Goal: Task Accomplishment & Management: Manage account settings

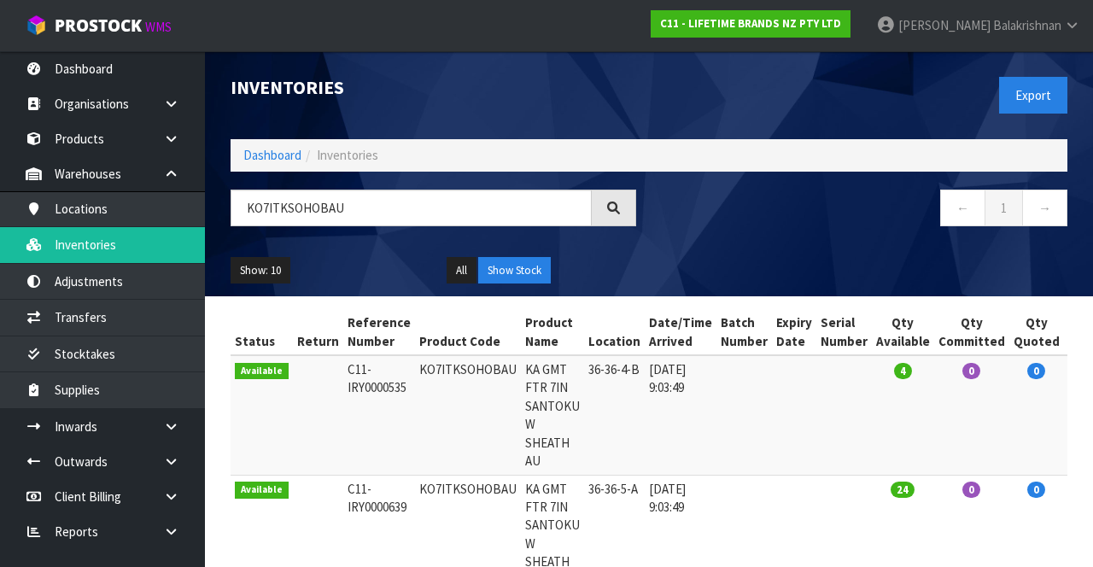
type input "KO7ITKSOHOBAU"
click at [1057, 32] on span "Balakrishnan" at bounding box center [1027, 25] width 68 height 16
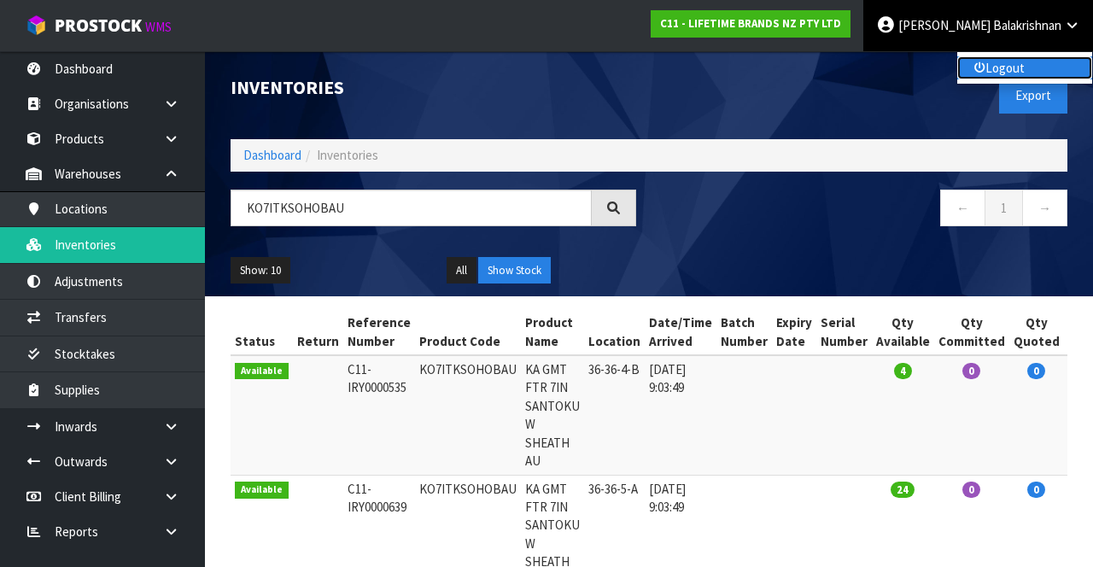
click at [1030, 68] on link "Logout" at bounding box center [1024, 67] width 135 height 23
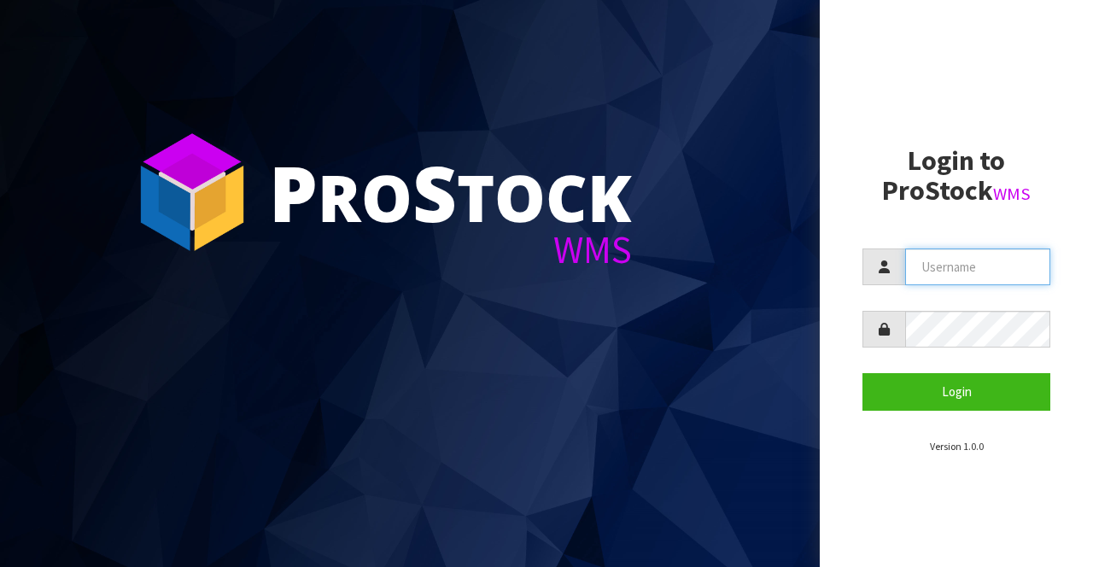
click at [984, 270] on input "text" at bounding box center [977, 266] width 145 height 37
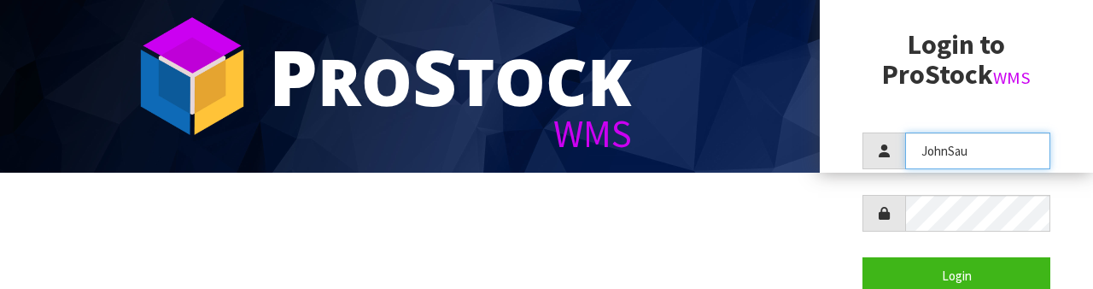
scroll to position [113, 0]
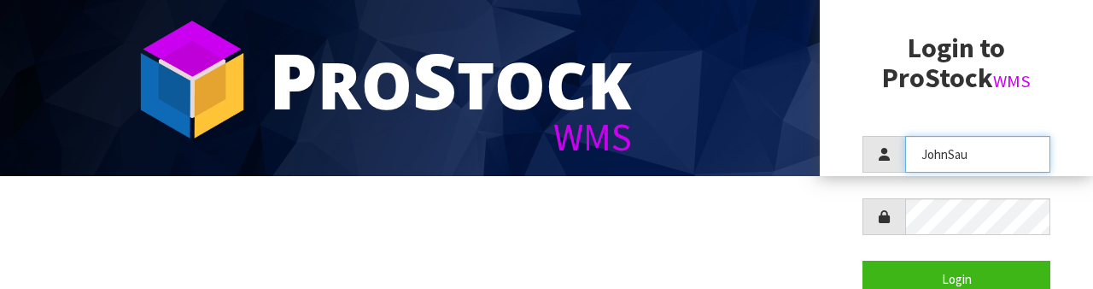
type input "JohnSau"
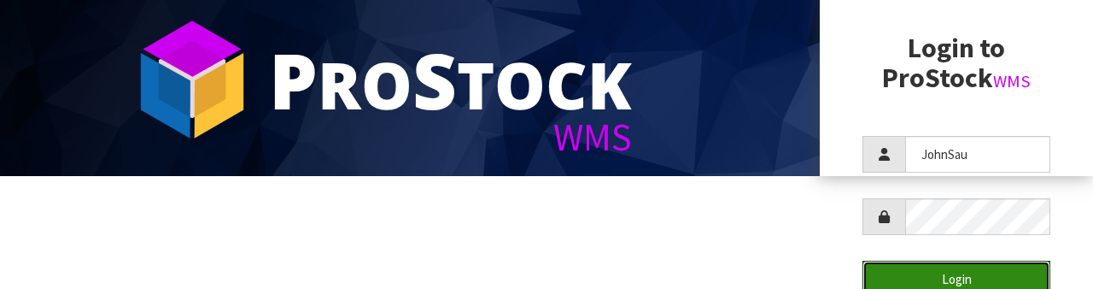
click at [1011, 265] on button "Login" at bounding box center [956, 278] width 188 height 37
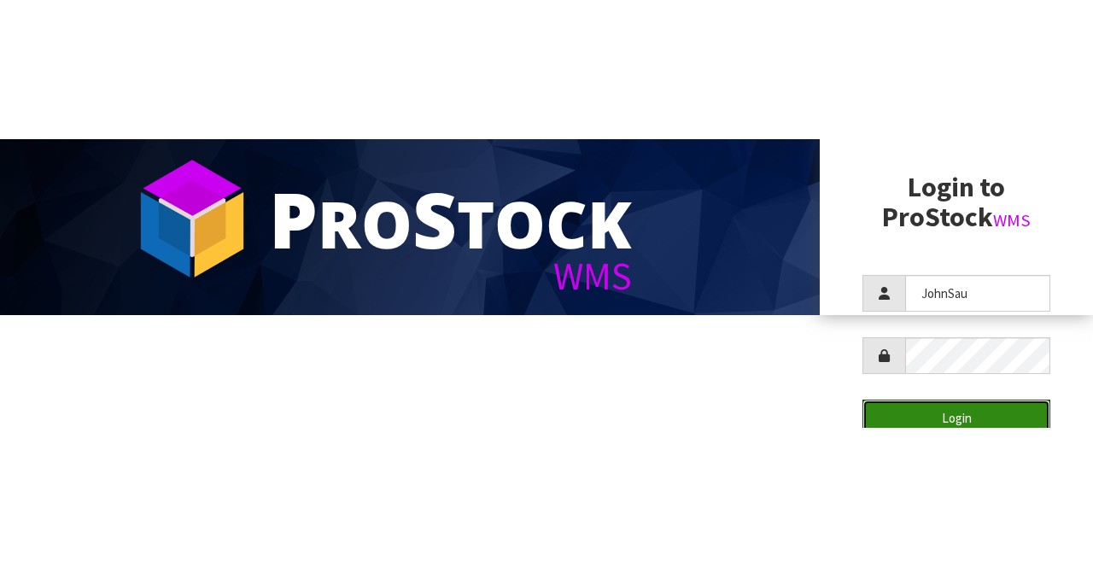
scroll to position [0, 0]
